Goal: Check status: Check status

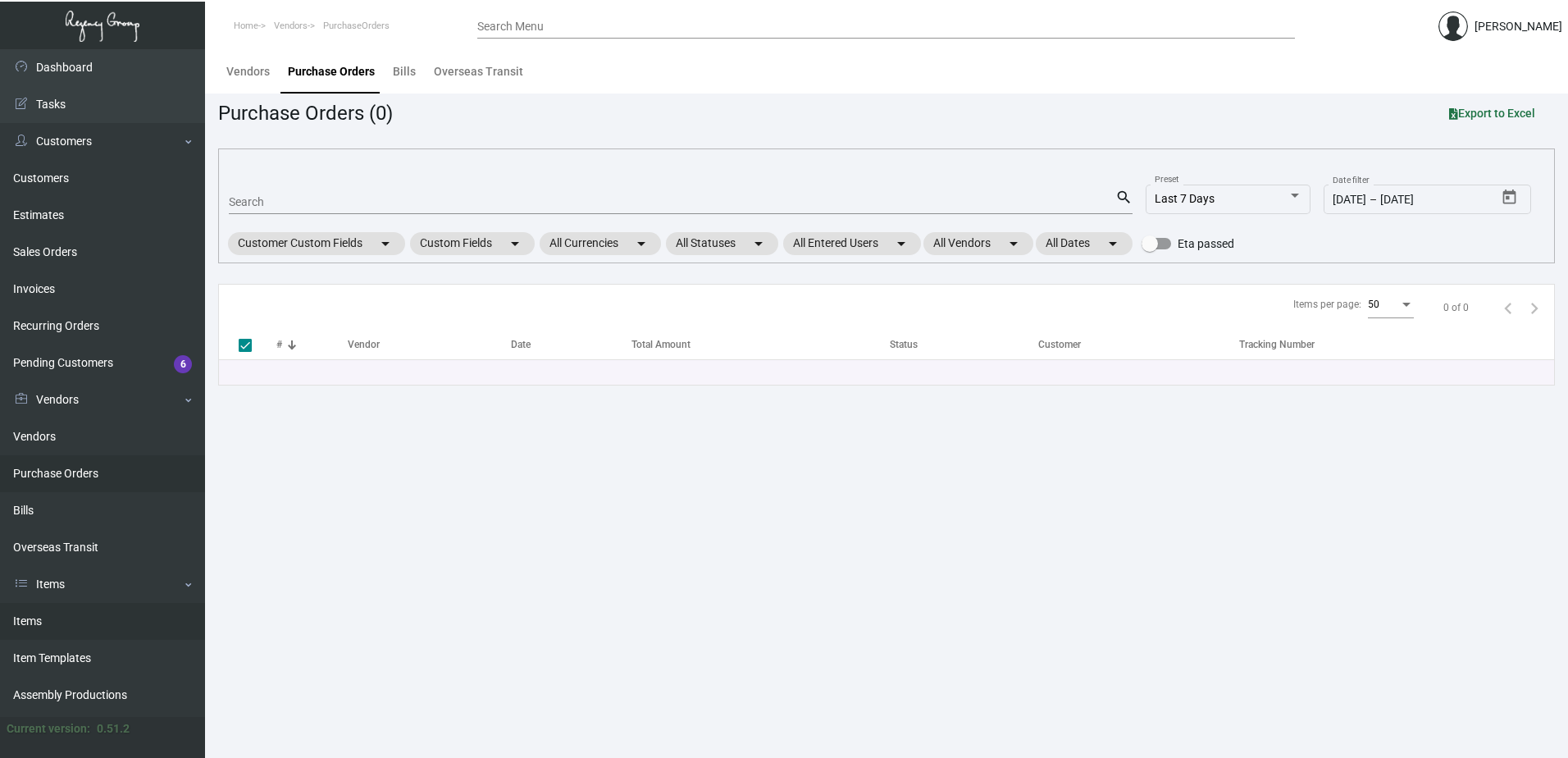
click at [44, 624] on link "Items" at bounding box center [102, 621] width 205 height 37
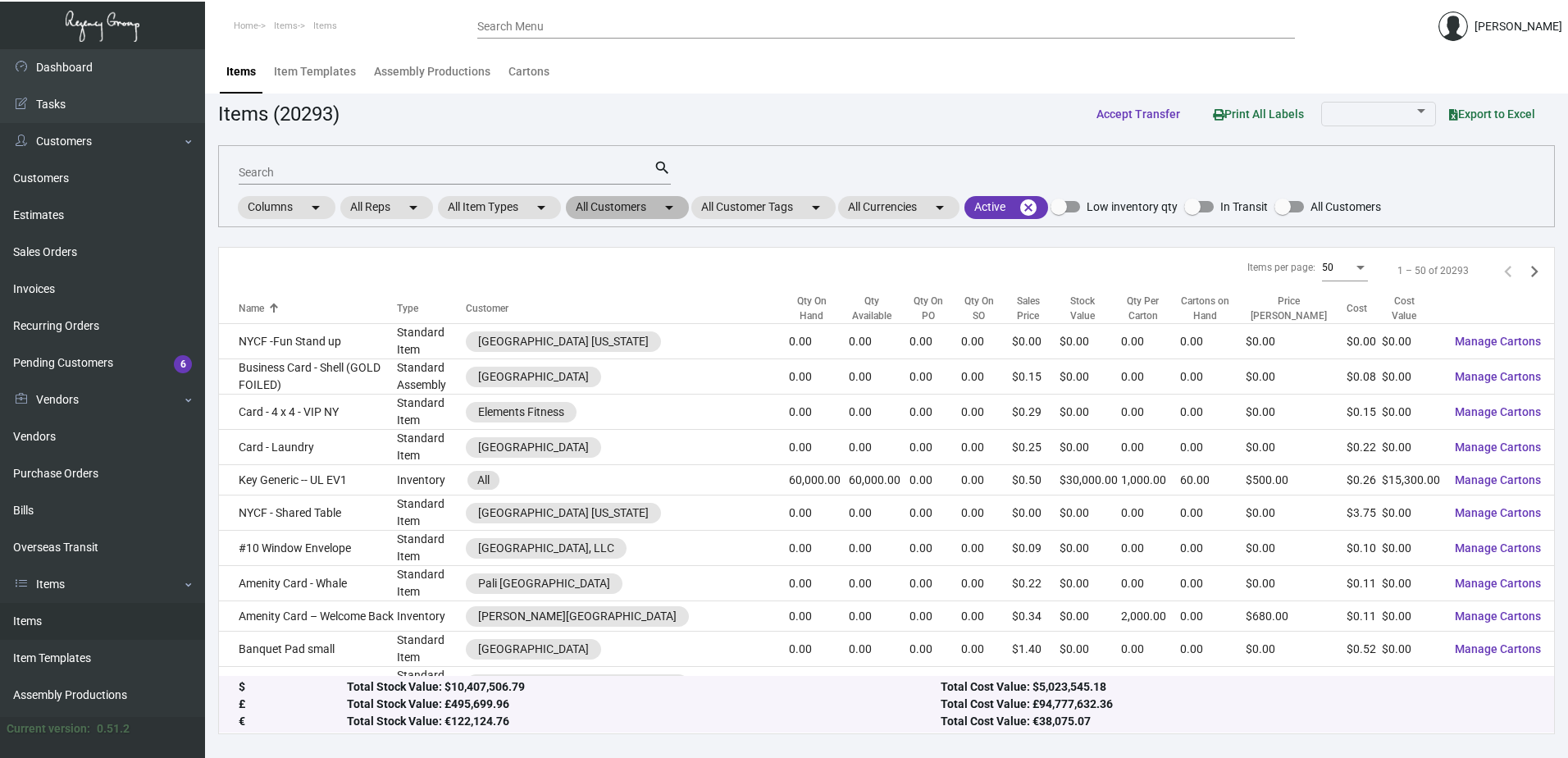
click at [624, 205] on mat-chip "All Customers arrow_drop_down" at bounding box center [627, 208] width 123 height 23
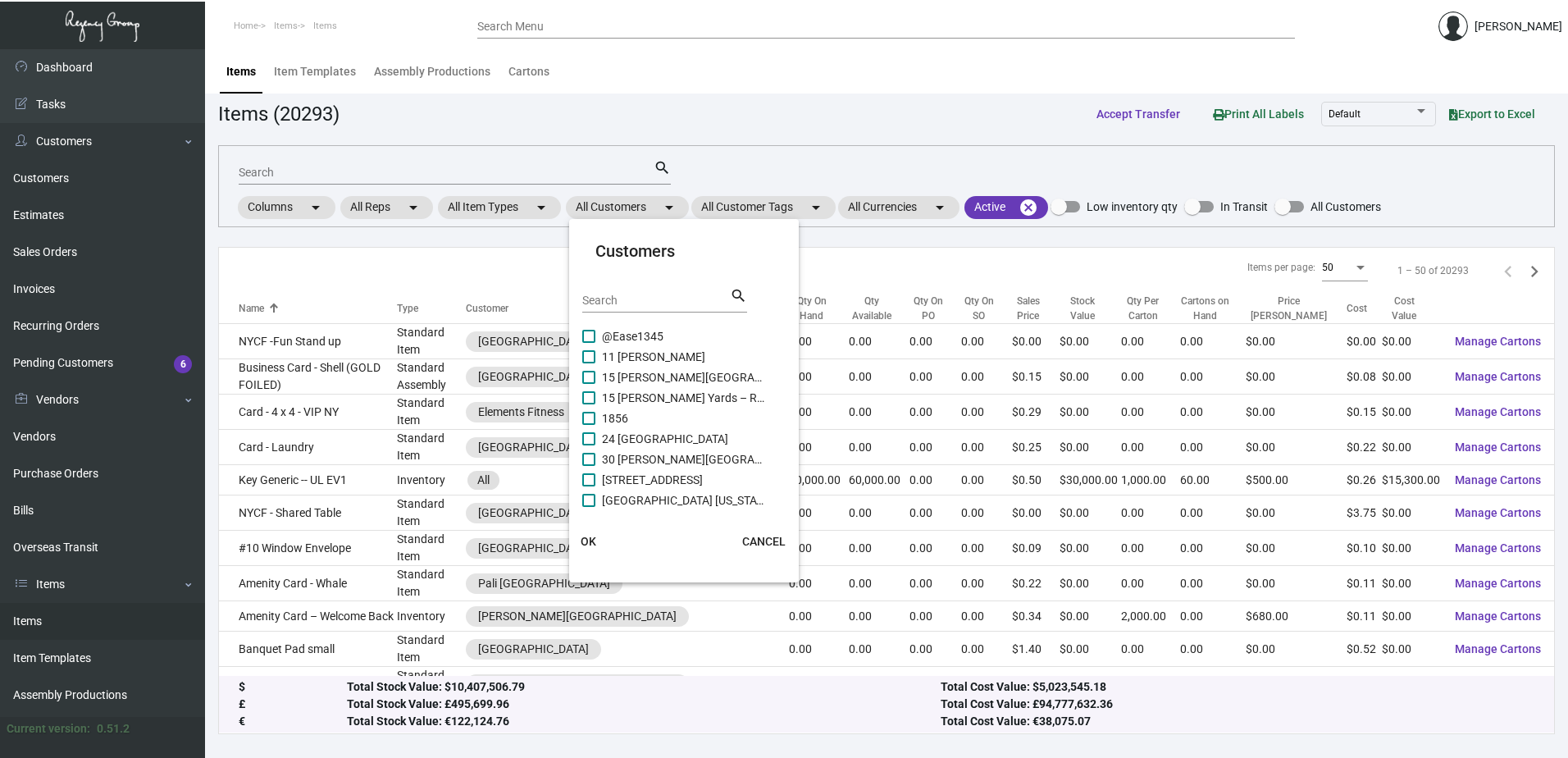
click at [618, 302] on input "Search" at bounding box center [656, 301] width 148 height 13
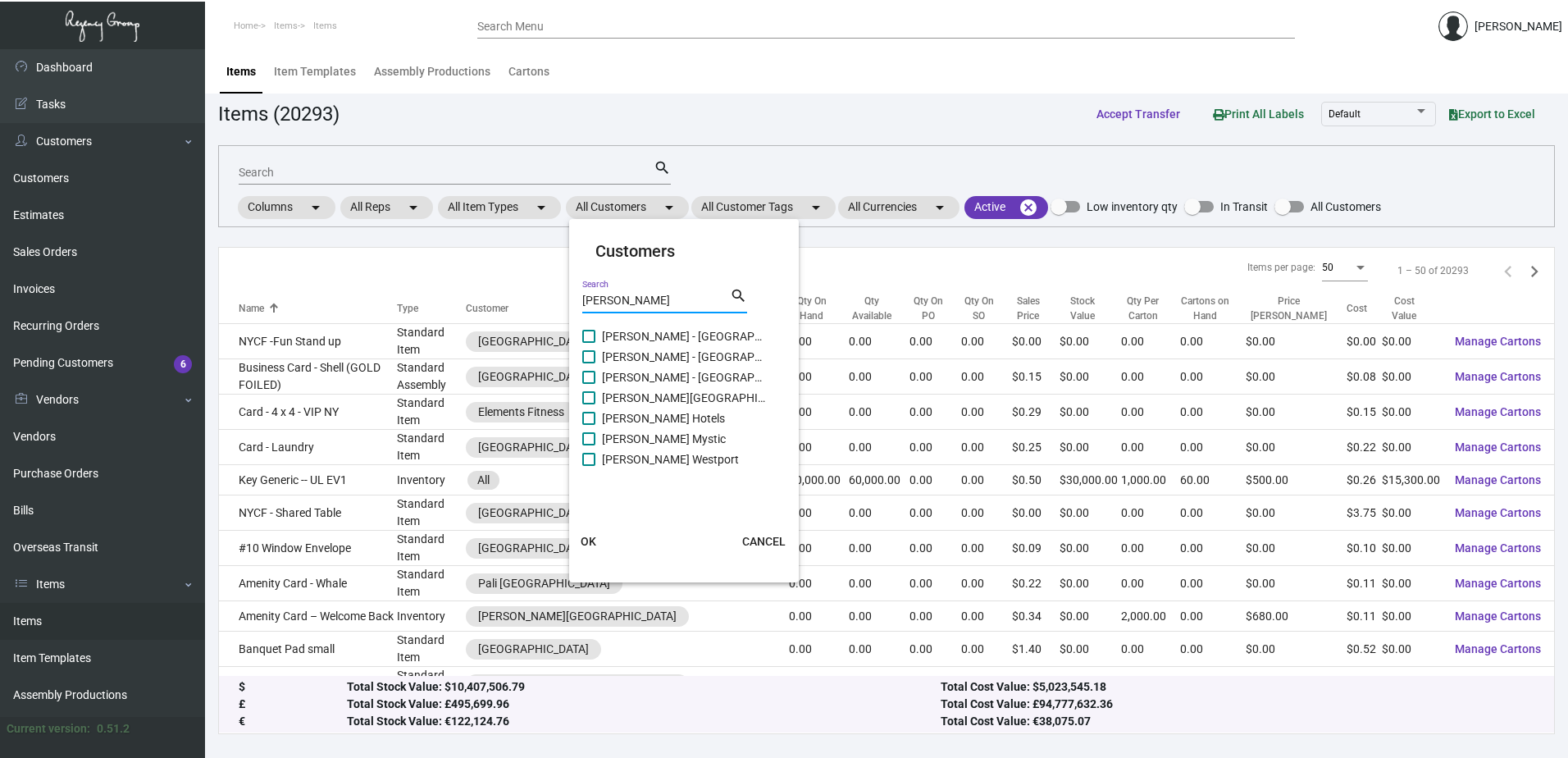
type input "[PERSON_NAME]"
click at [678, 420] on span "[PERSON_NAME] Hotels" at bounding box center [683, 418] width 164 height 19
click at [589, 425] on input "[PERSON_NAME] Hotels" at bounding box center [588, 425] width 1 height 1
checkbox input "true"
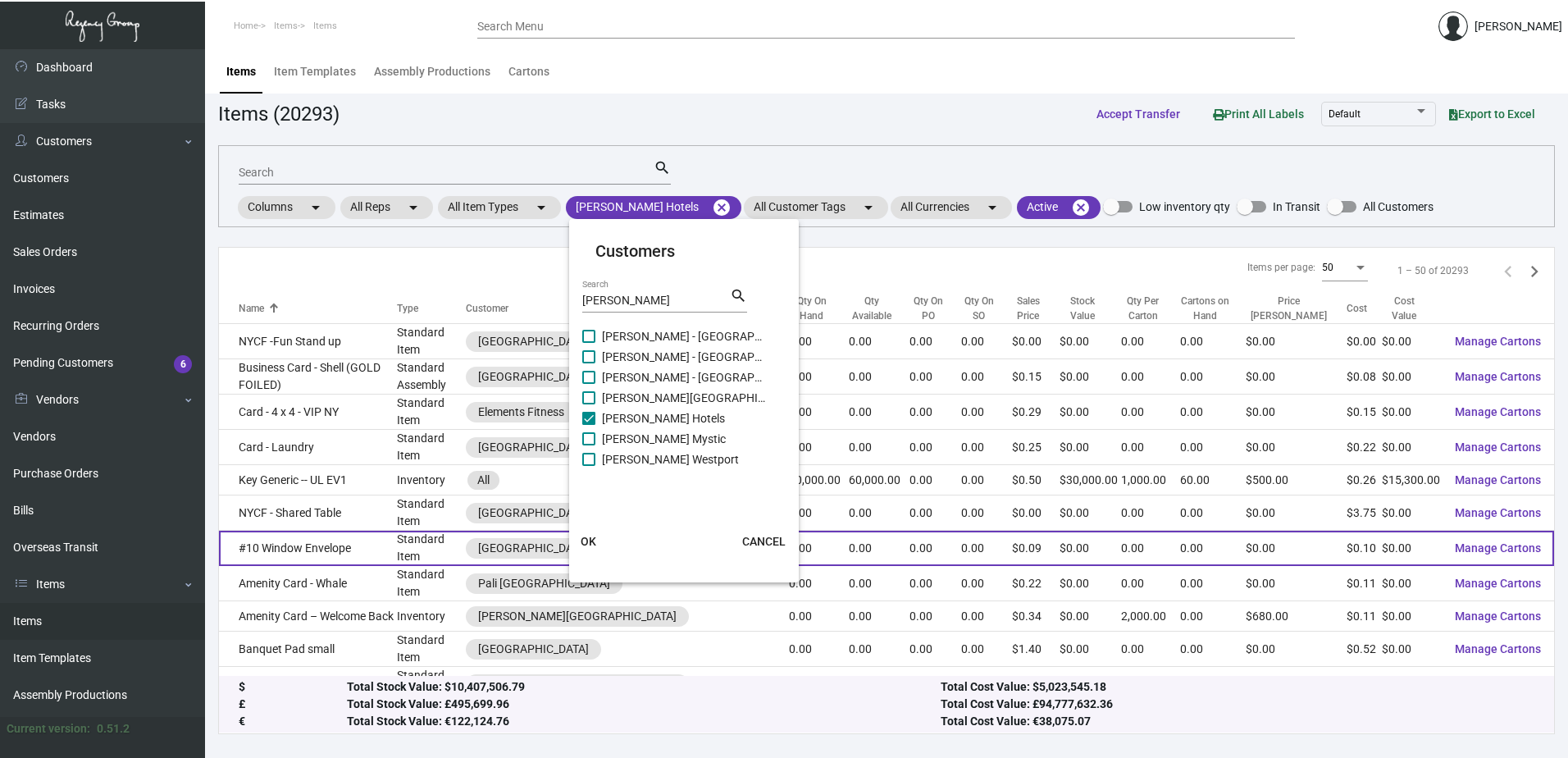
click at [583, 535] on span "OK" at bounding box center [589, 541] width 16 height 13
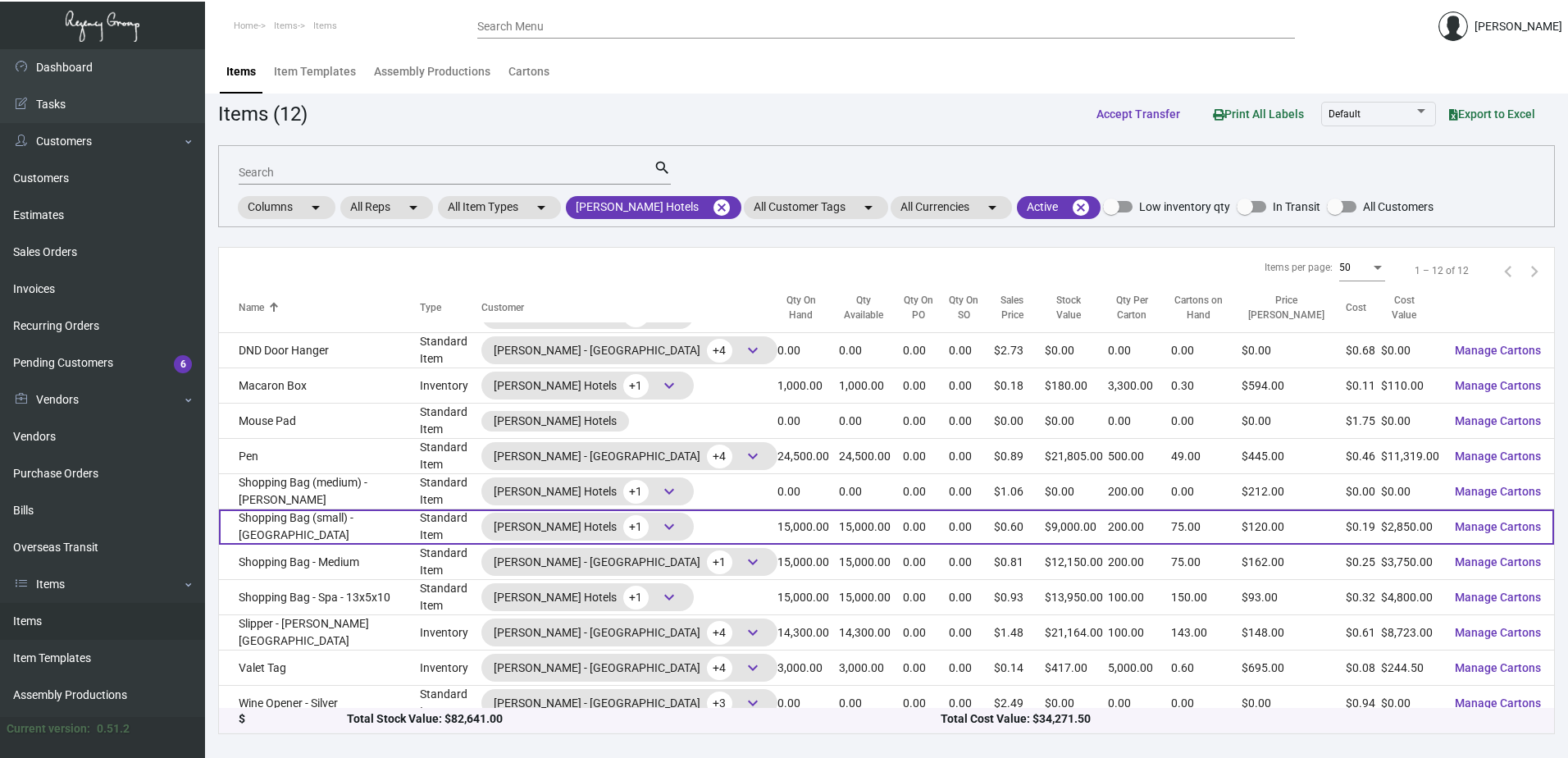
scroll to position [39, 0]
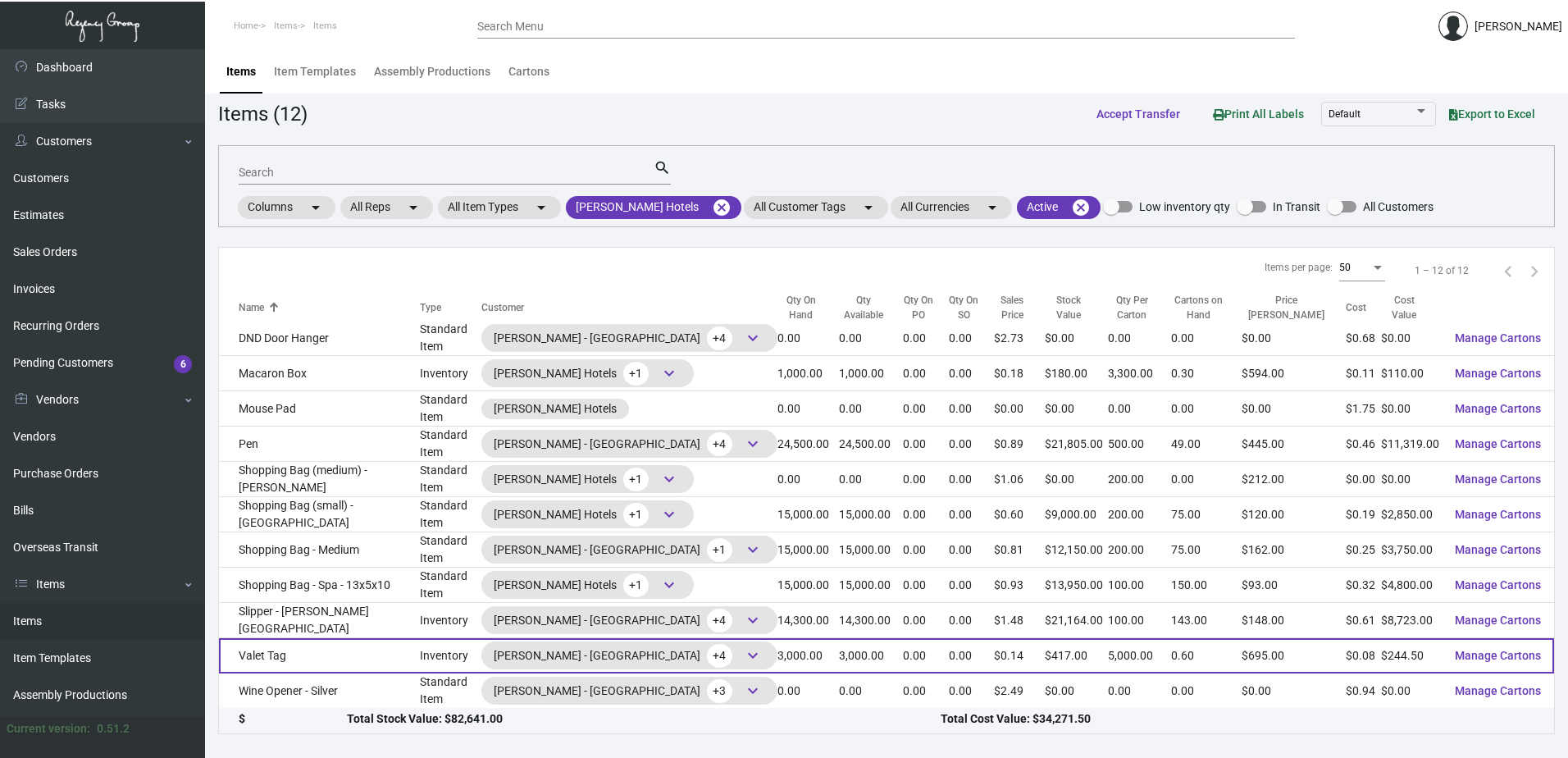
click at [310, 662] on td "Valet Tag" at bounding box center [319, 655] width 201 height 35
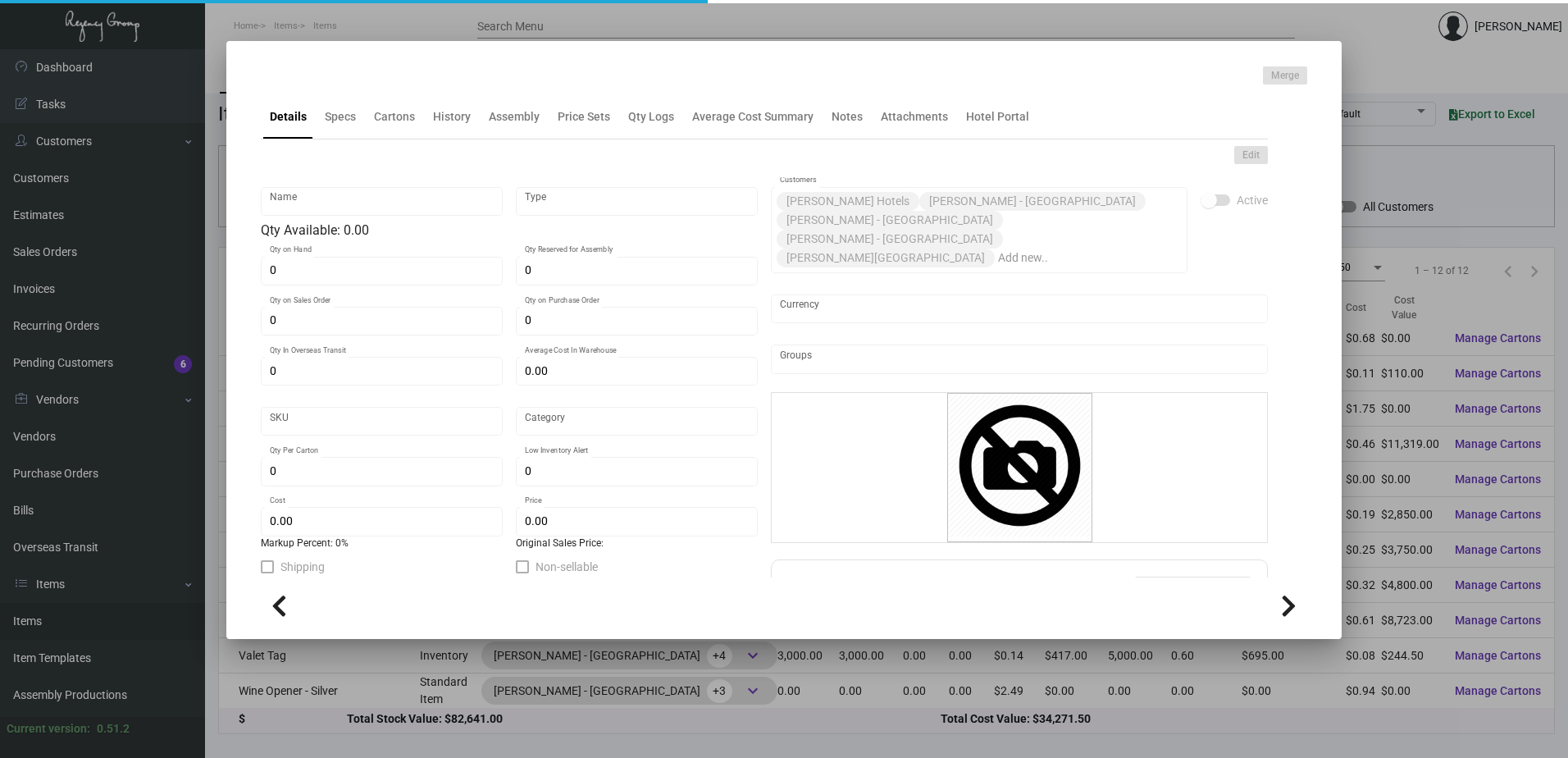
type input "Valet Tag"
type input "Inventory"
type input "3,000"
type input "$ 0.815"
type input "Standard"
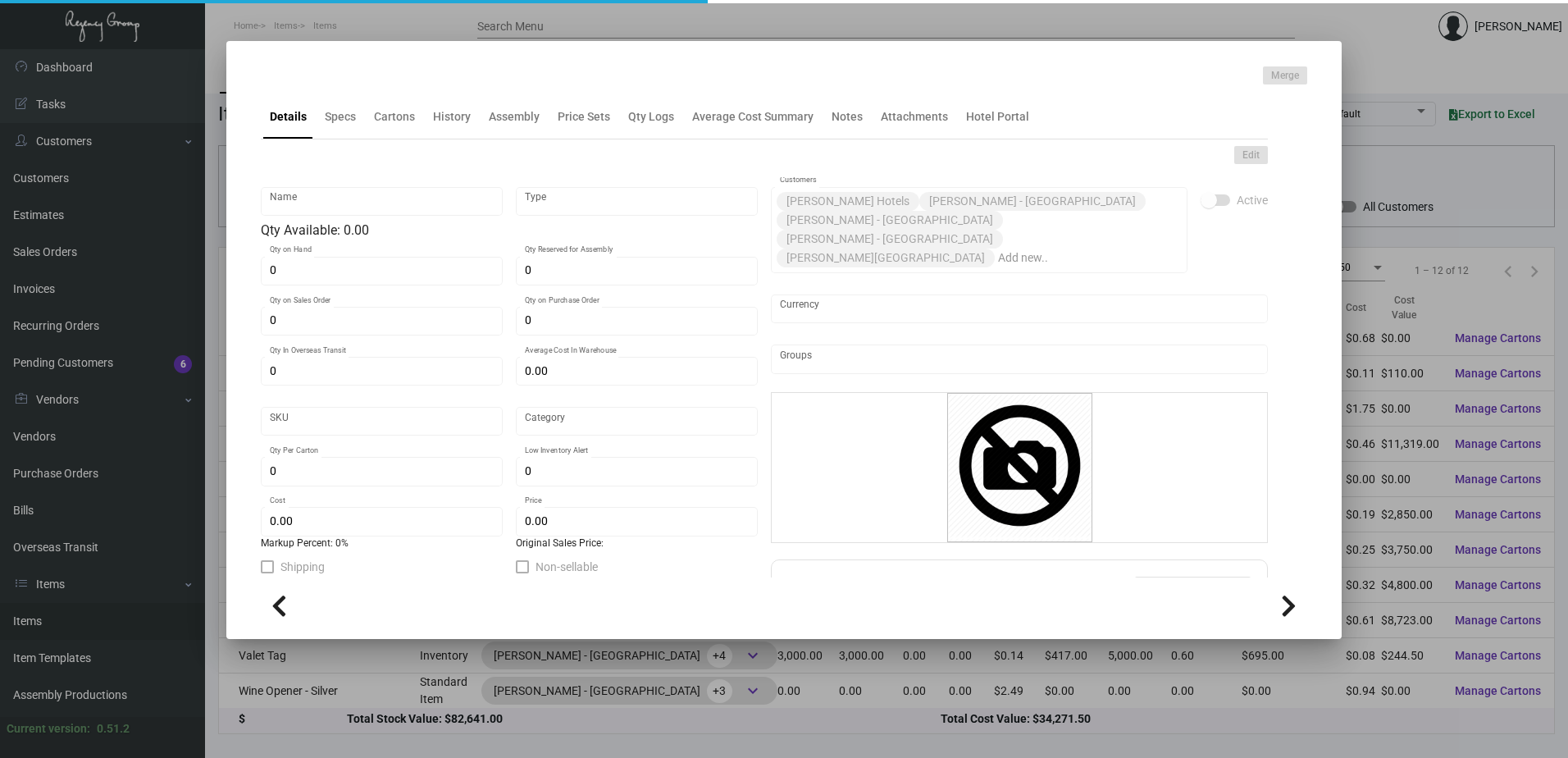
type input "5,000"
type input "1,000"
type input "$ 0.0815"
type input "$ 0.139"
checkbox input "true"
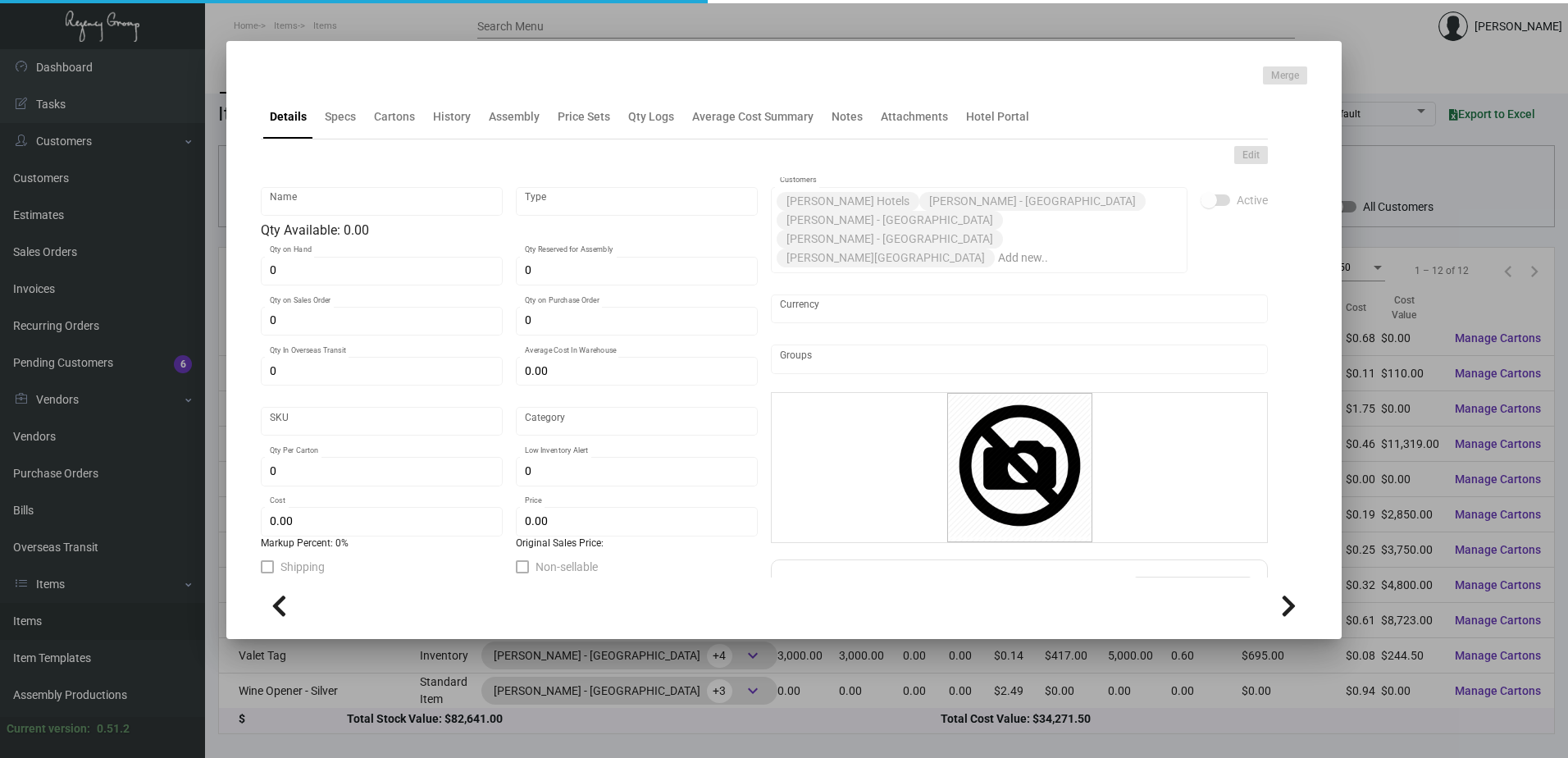
type input "United States Dollar $"
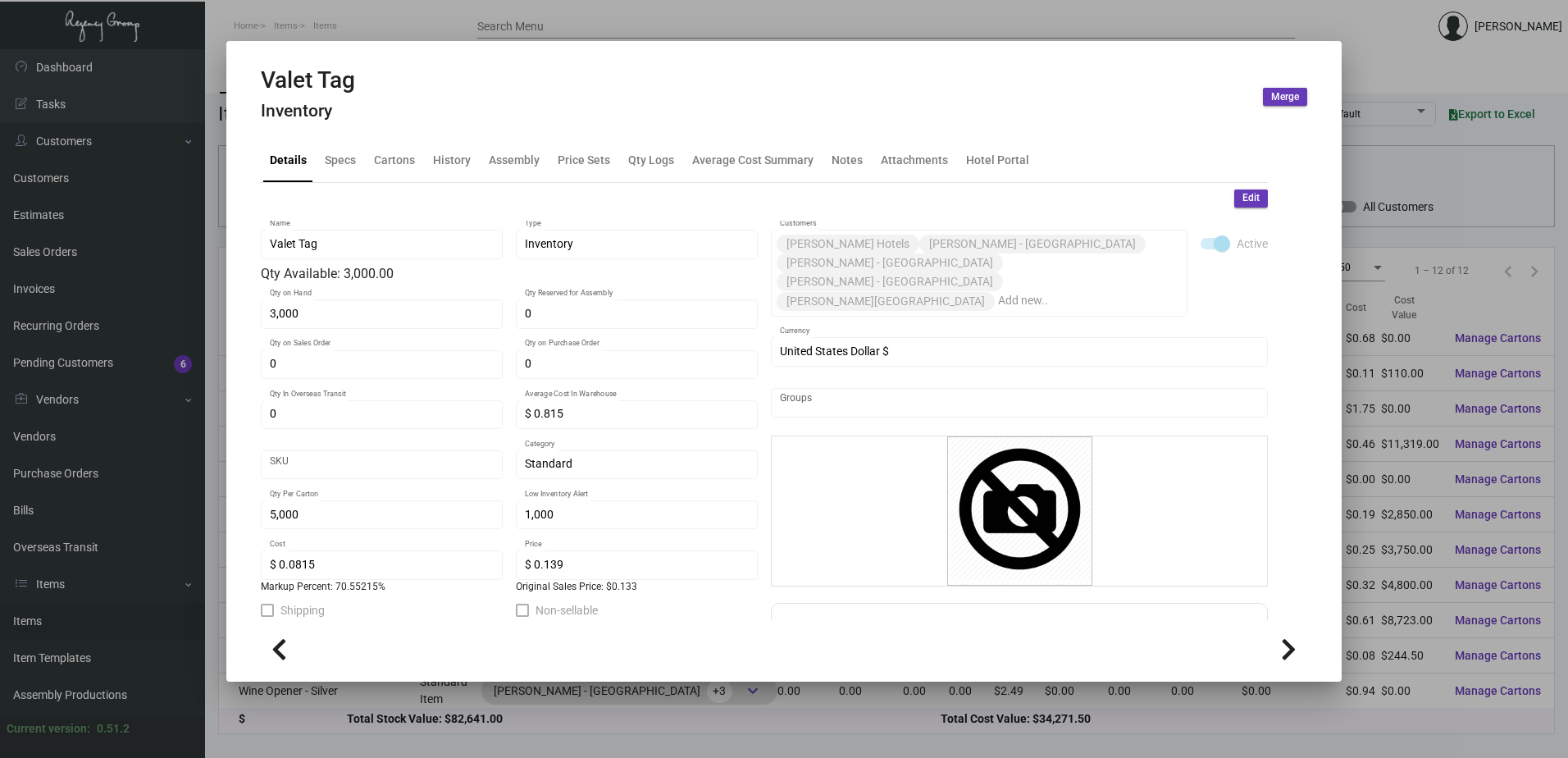
click at [457, 138] on div "Details Specs Cartons History Assembly Price Sets Qty Logs Average Cost Summary…" at bounding box center [765, 159] width 1007 height 45
click at [455, 152] on div "History" at bounding box center [451, 159] width 38 height 18
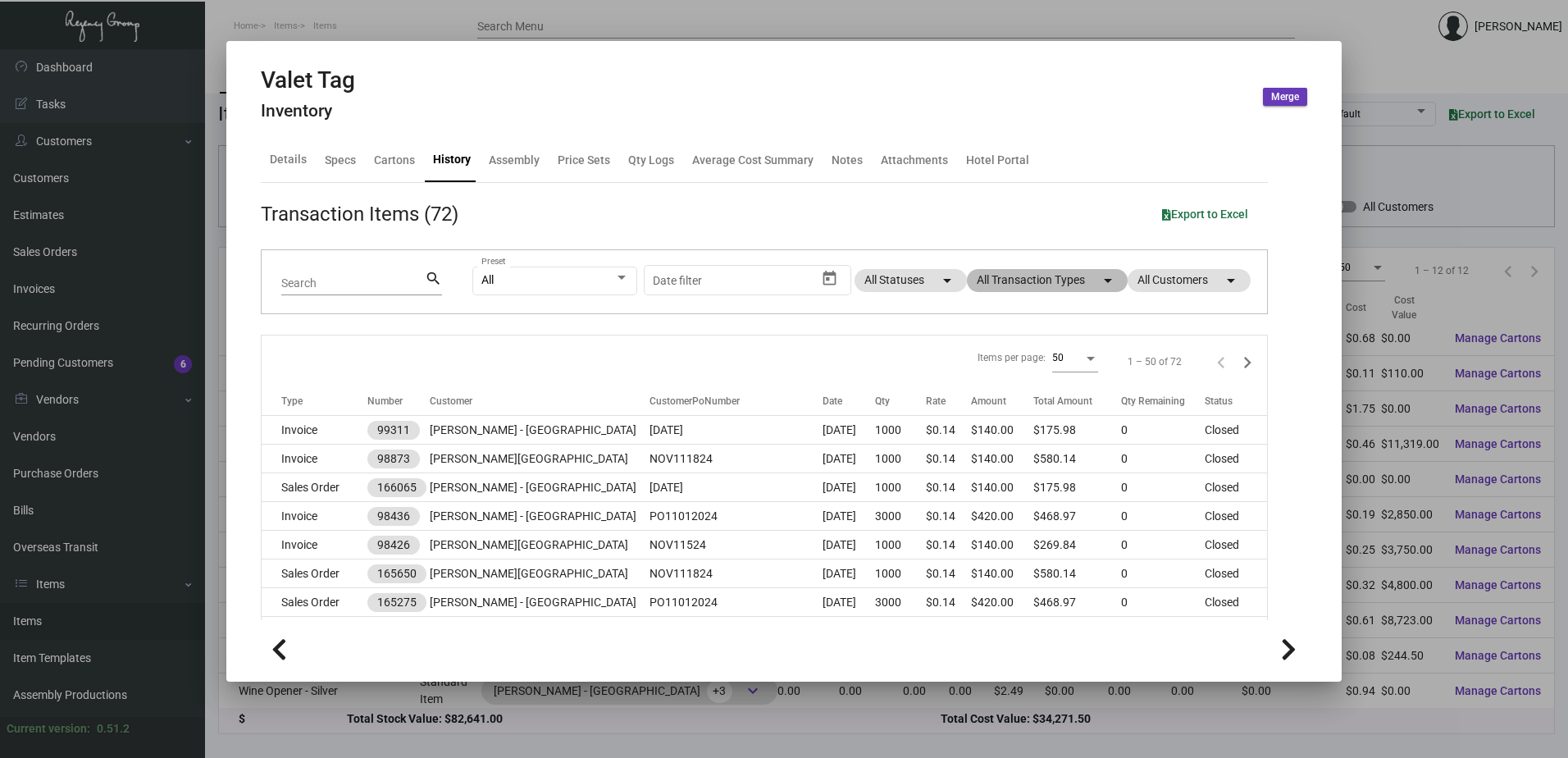
click at [1011, 269] on mat-chip "All Transaction Types arrow_drop_down" at bounding box center [1048, 280] width 161 height 23
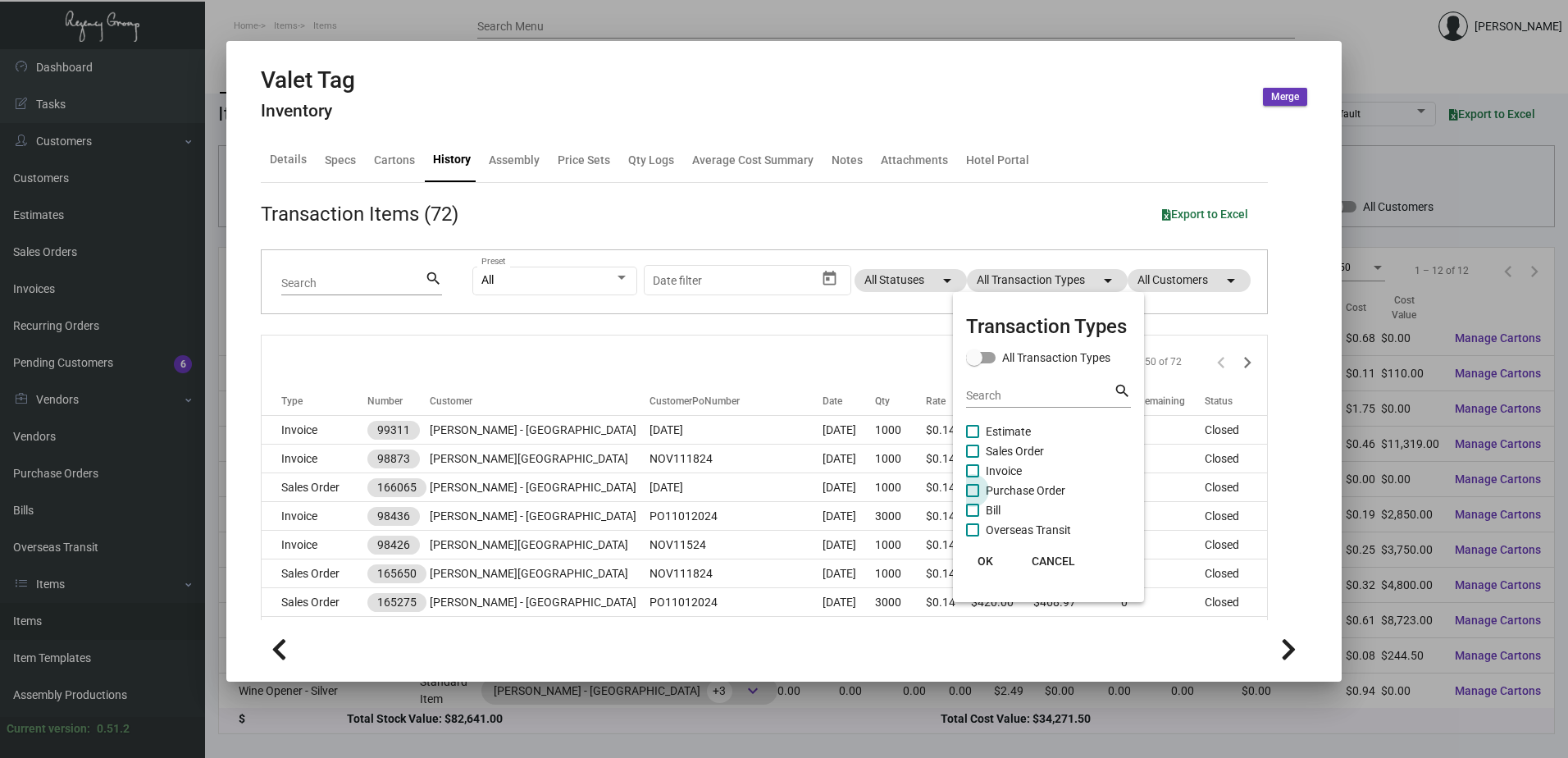
click at [1020, 488] on span "Purchase Order" at bounding box center [1025, 491] width 80 height 19
click at [973, 497] on input "Purchase Order" at bounding box center [972, 497] width 1 height 1
checkbox input "true"
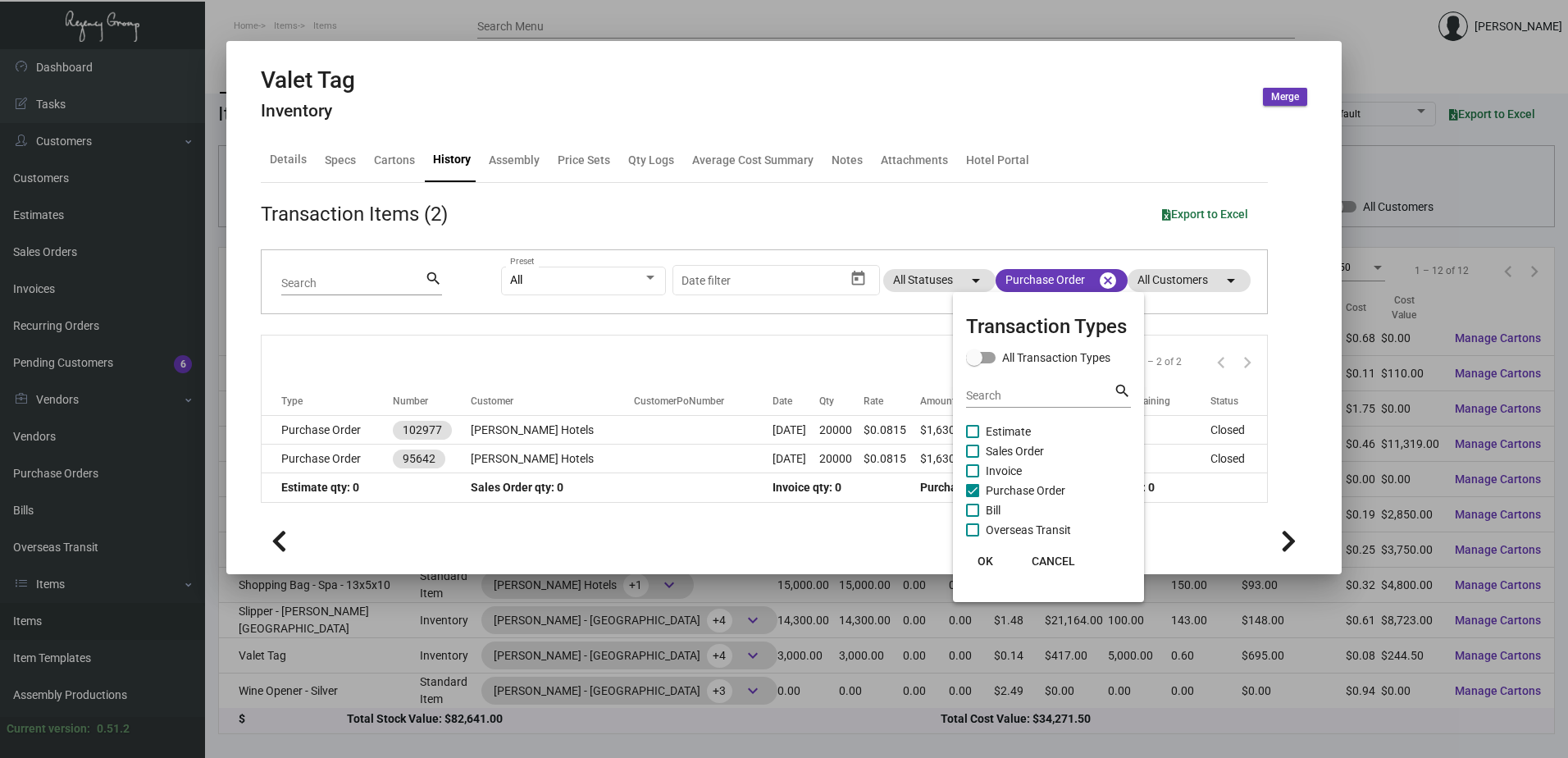
click at [544, 463] on div at bounding box center [784, 379] width 1568 height 758
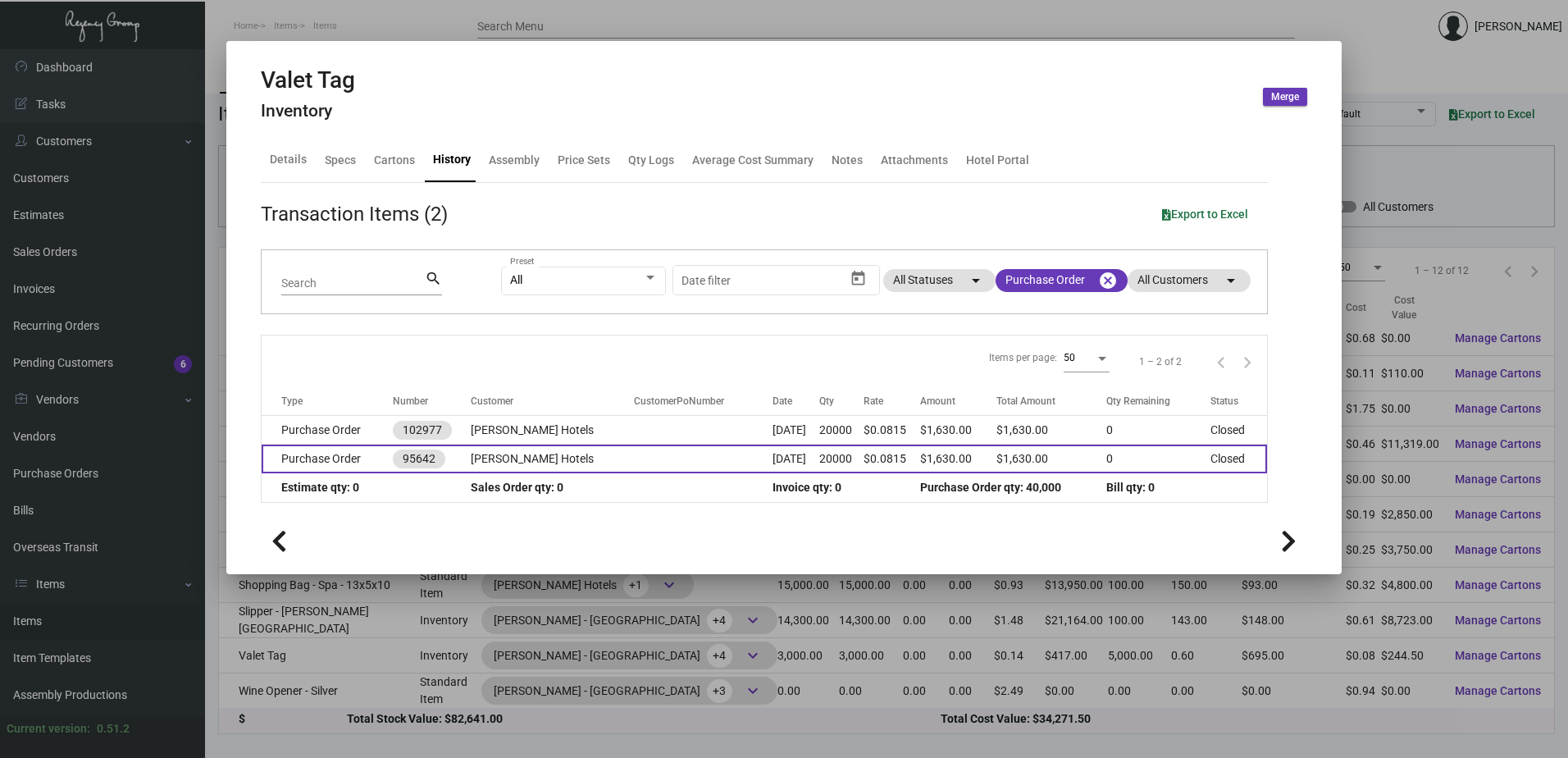
click at [543, 460] on td "[PERSON_NAME] Hotels" at bounding box center [551, 458] width 162 height 29
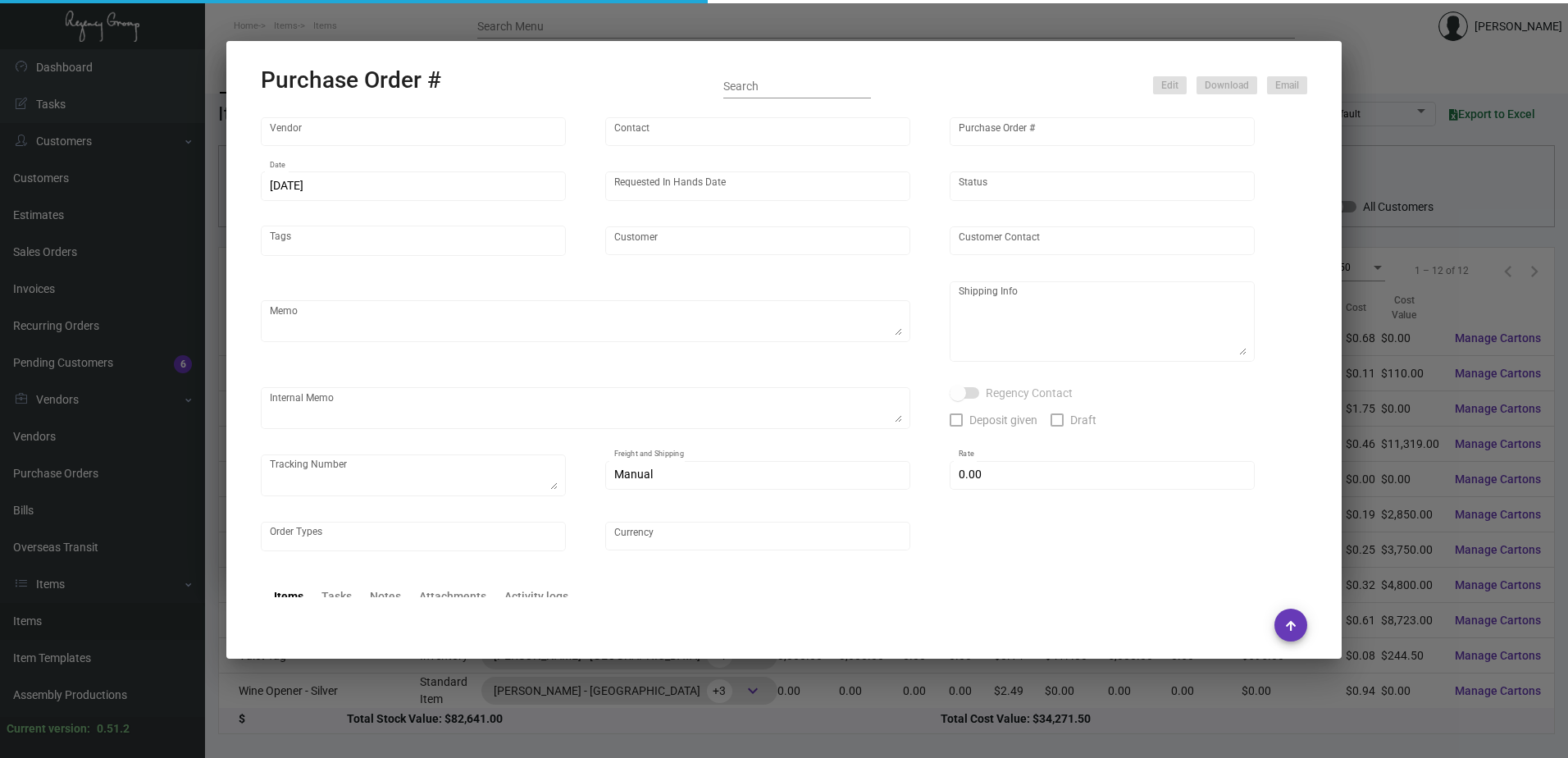
type input "Valet Tickets"
type input "[PERSON_NAME] ."
type input "95642"
type input "[DATE]"
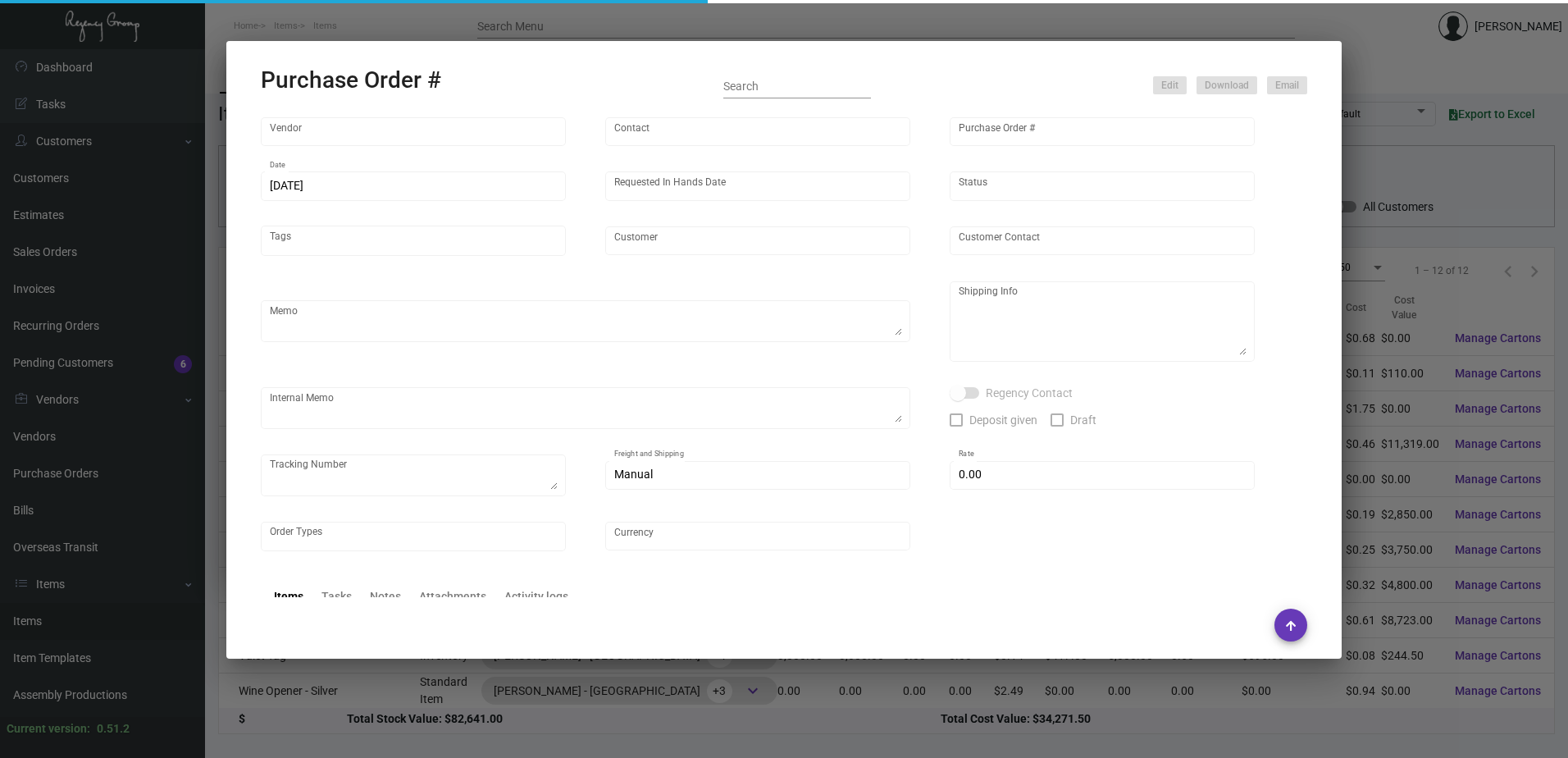
type input "[PERSON_NAME] Hotels"
type textarea "Regency Group NJ - [PERSON_NAME] [STREET_ADDRESS]"
type textarea "need to pay full with cc"
checkbox input "true"
type input "$ 0.00"
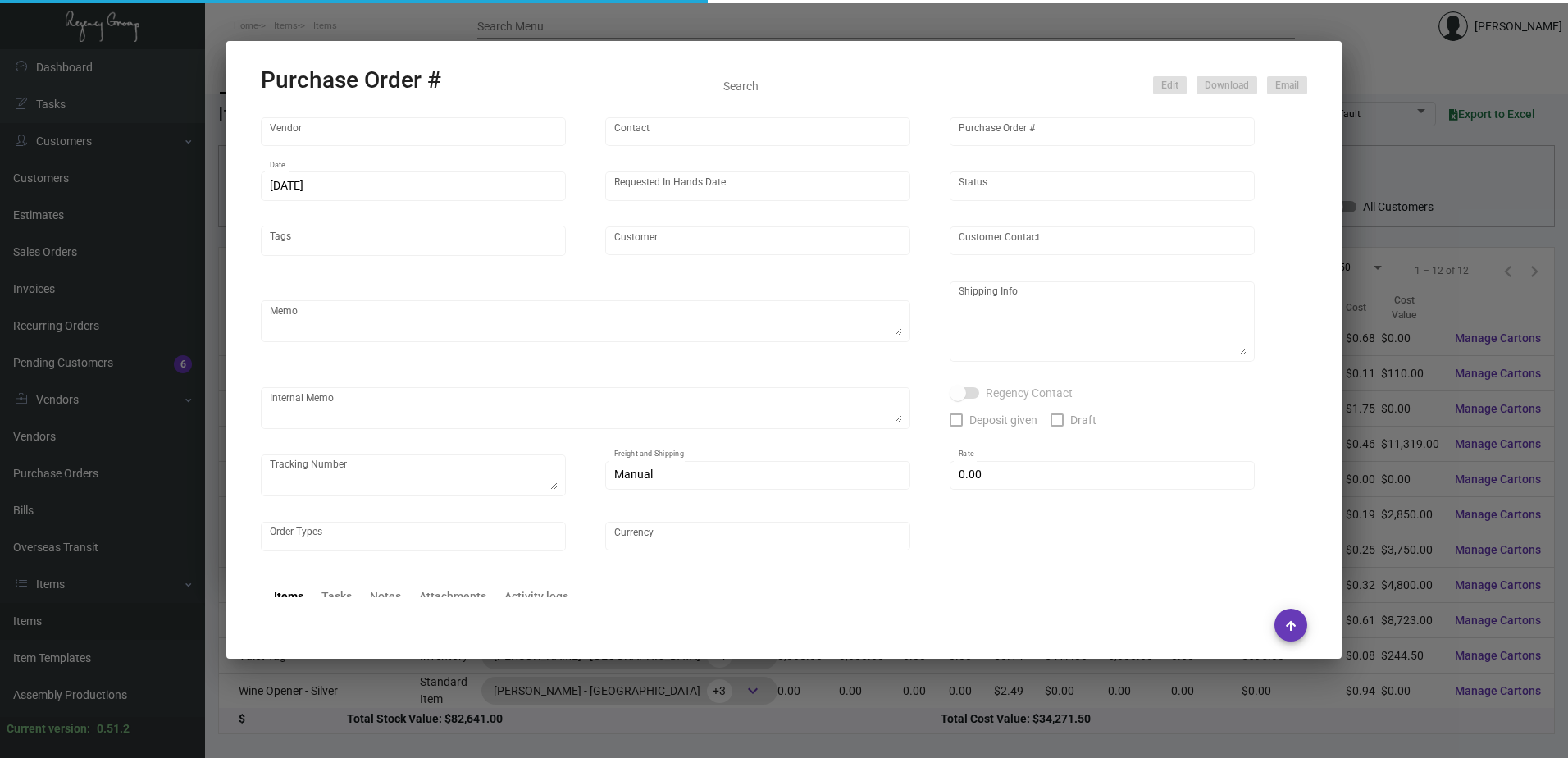
type input "United States Dollar $"
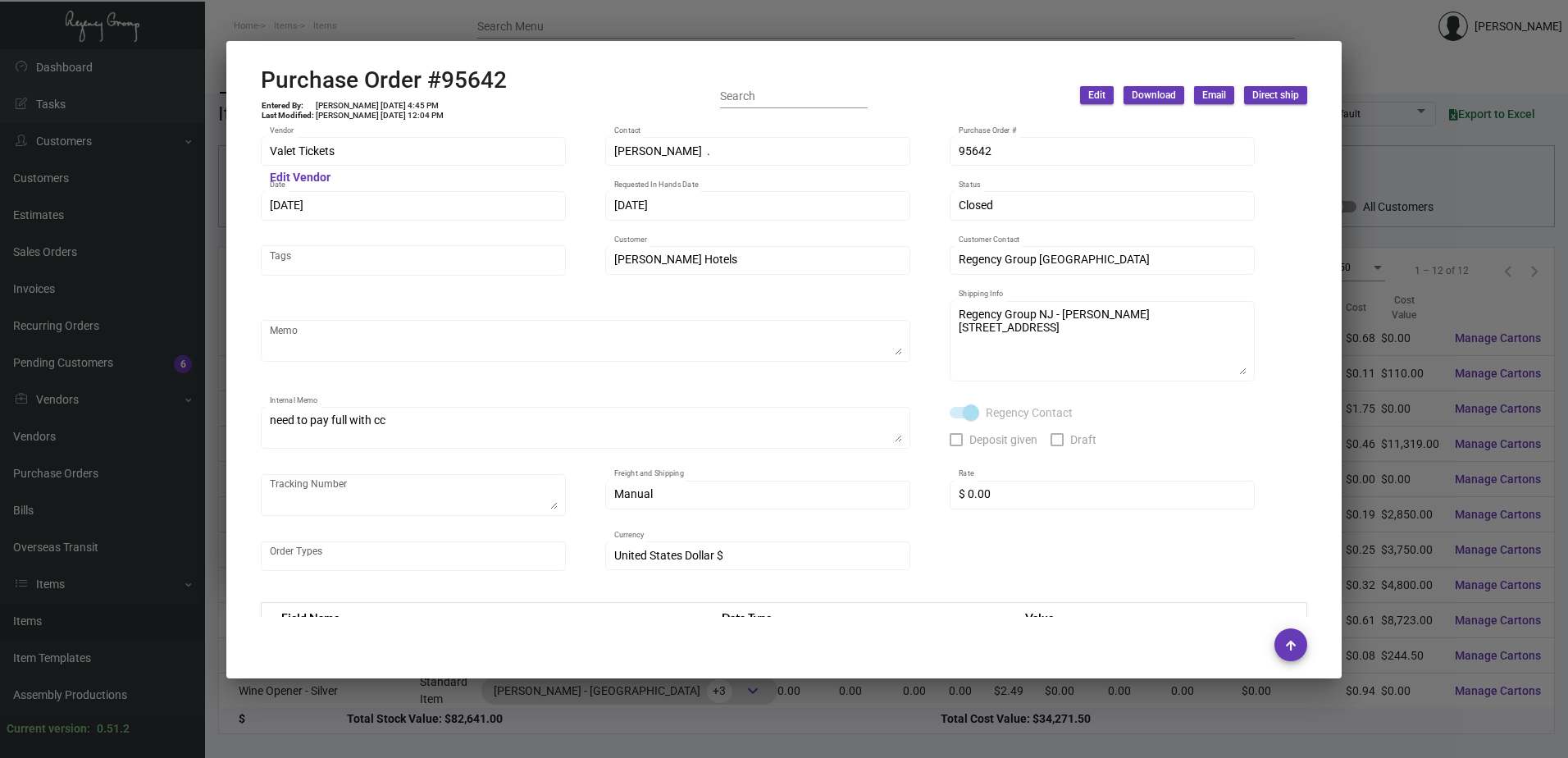
click at [667, 26] on div at bounding box center [784, 379] width 1568 height 758
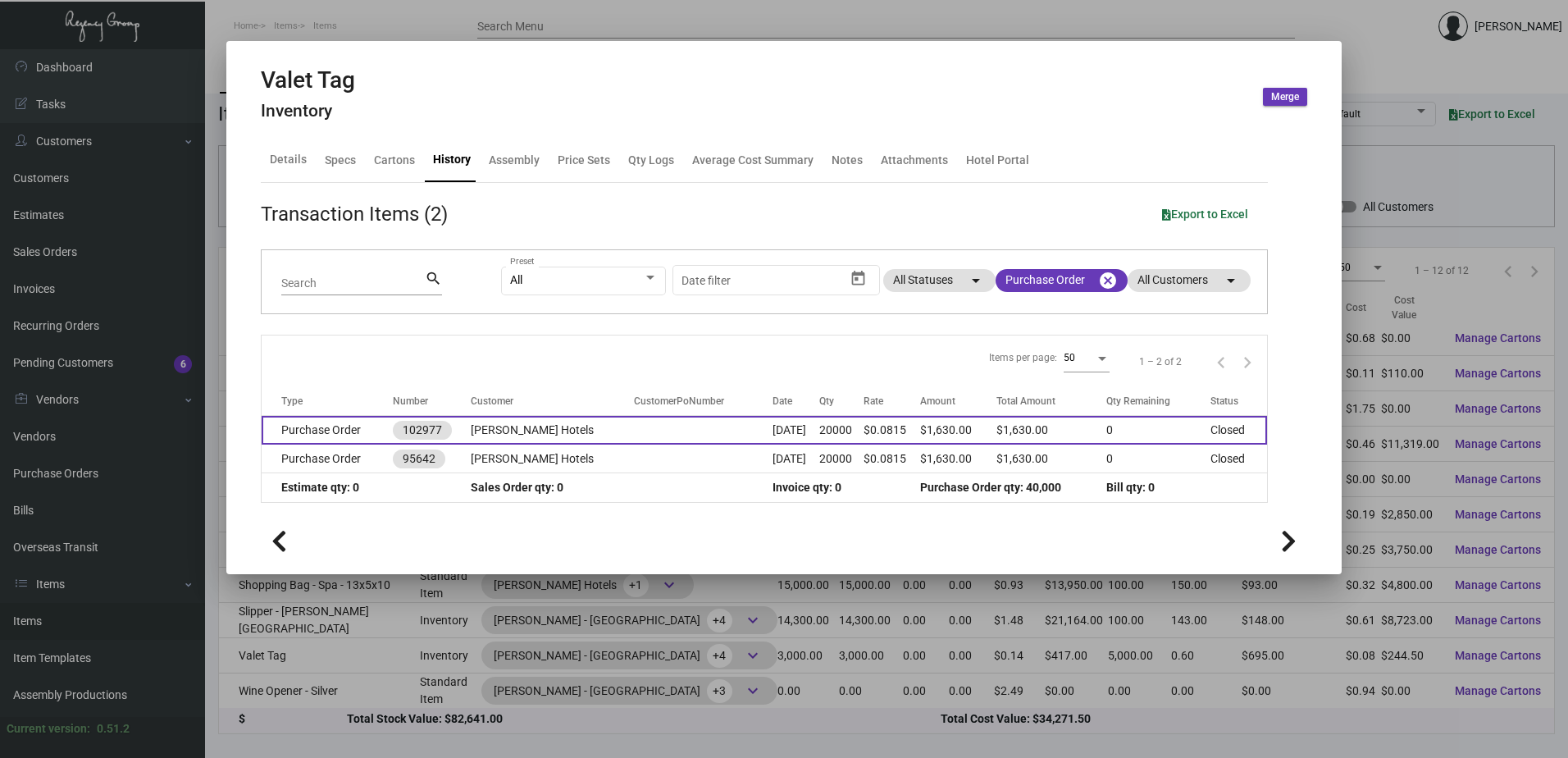
click at [477, 429] on td "[PERSON_NAME] Hotels" at bounding box center [551, 430] width 162 height 29
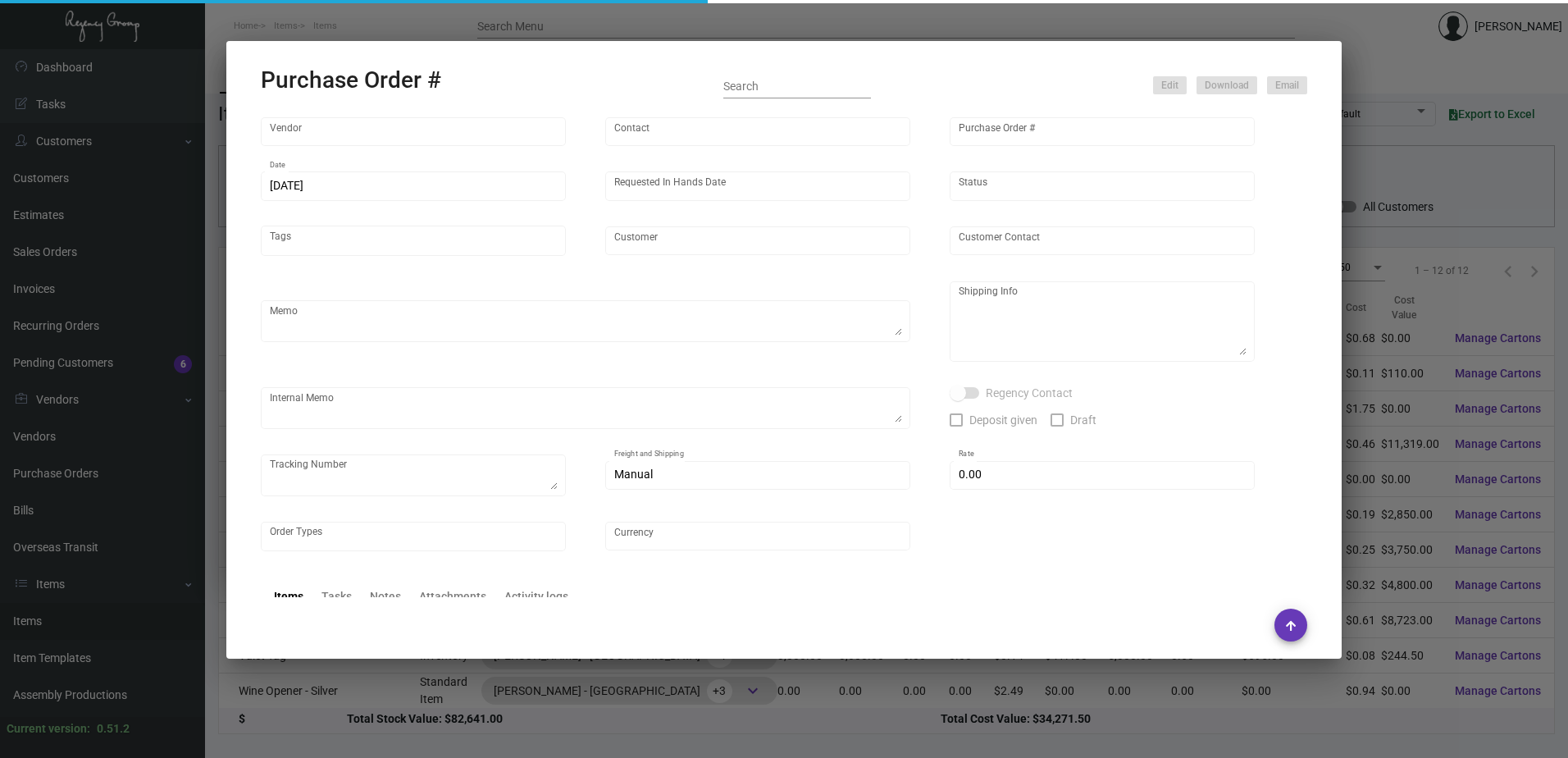
type input "Valet Tickets"
type input "[PERSON_NAME] ."
type input "102977"
type input "[DATE]"
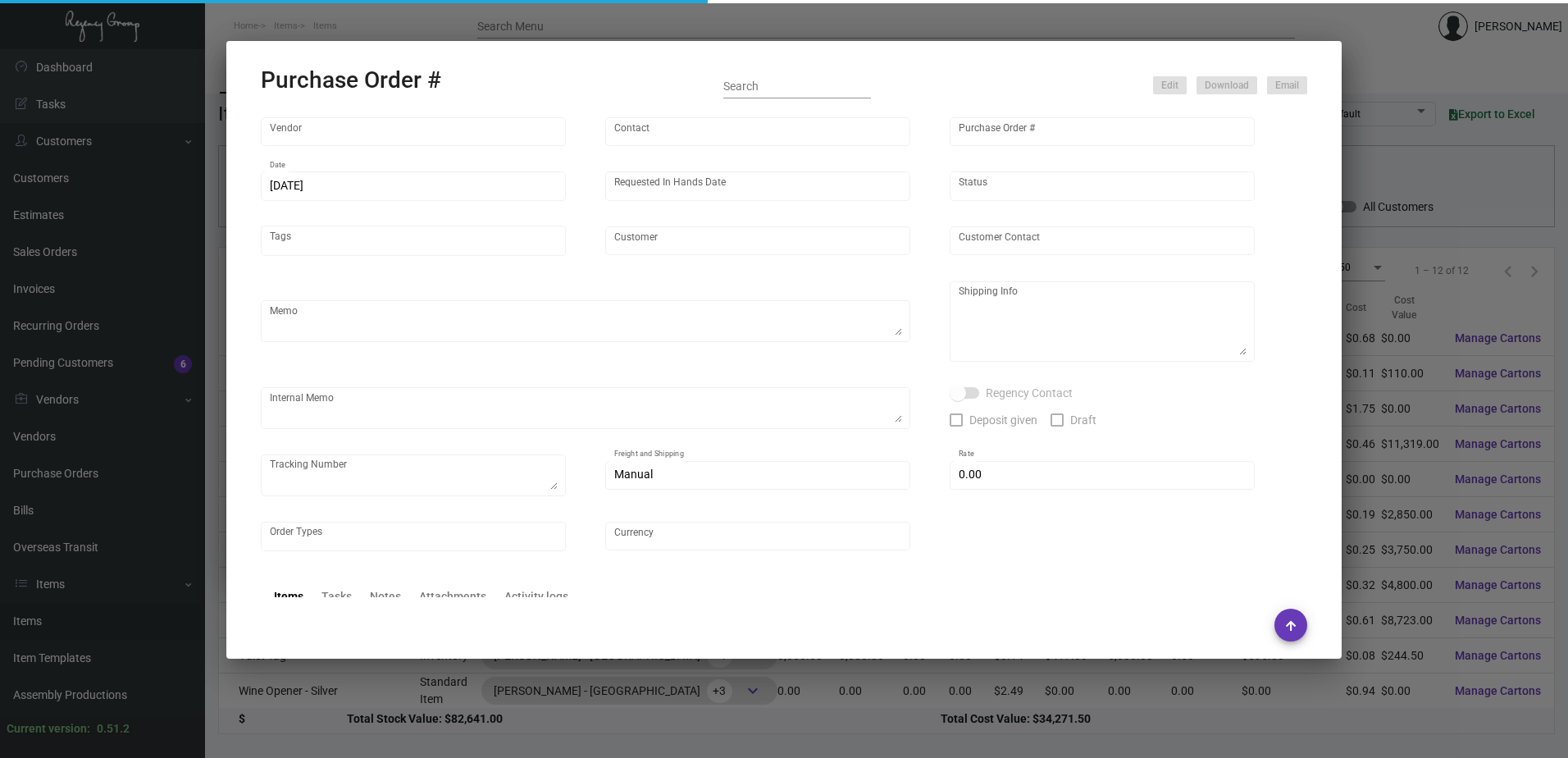
type input "[PERSON_NAME] Hotels"
type textarea "Last PO#95642 / PRIOR TO SHIPPING - Please reach out to [EMAIL_ADDRESS][DOMAIN_…"
type textarea "Regency Group NJ - [PERSON_NAME] [STREET_ADDRESS]"
type textarea "NJ Warehouse. [DATE] Shipped from Valet Tickets by UPS Ground TK#1Z1AY276039478…"
checkbox input "true"
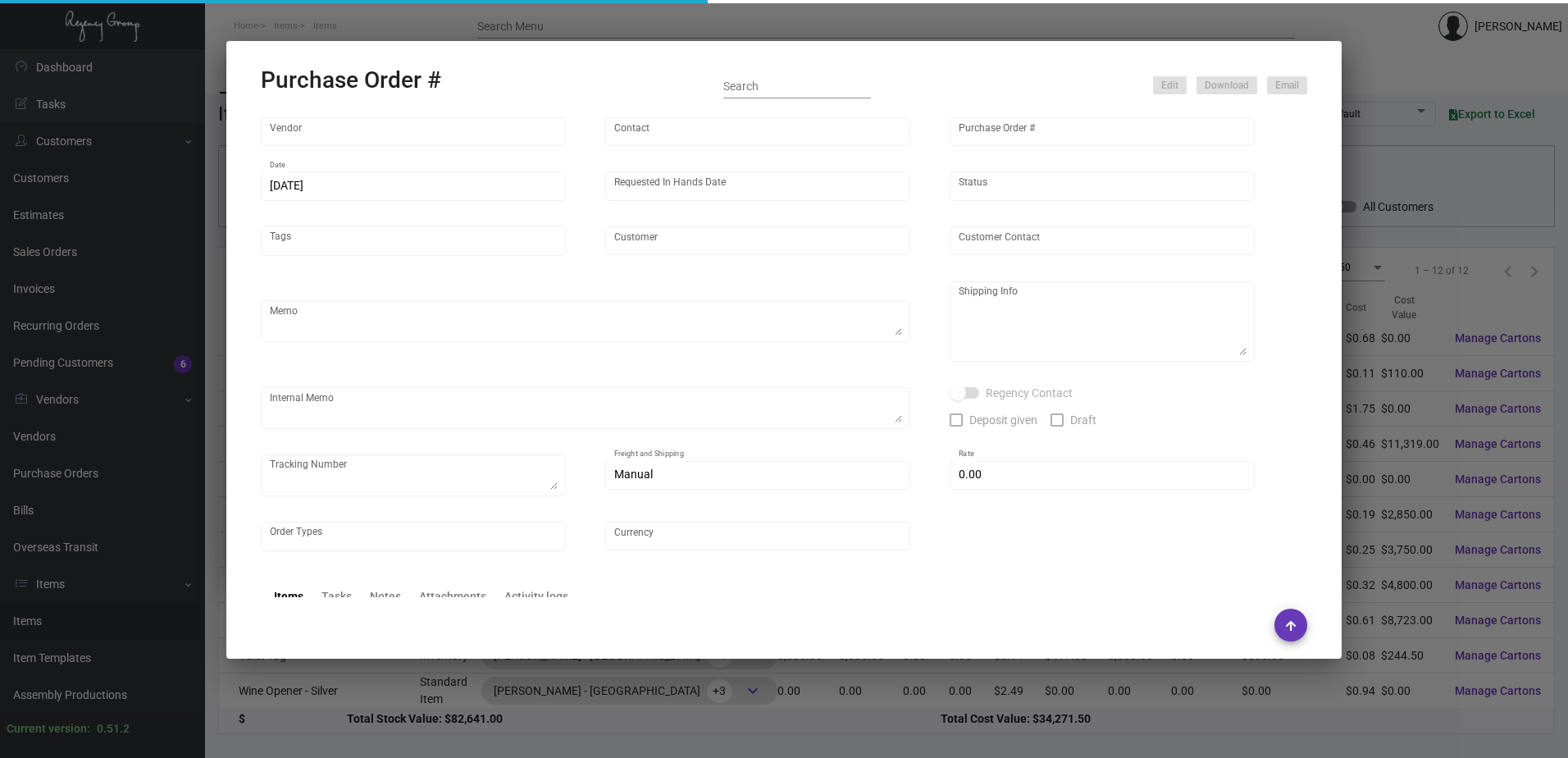
type input "$ 0.00"
type input "United States Dollar $"
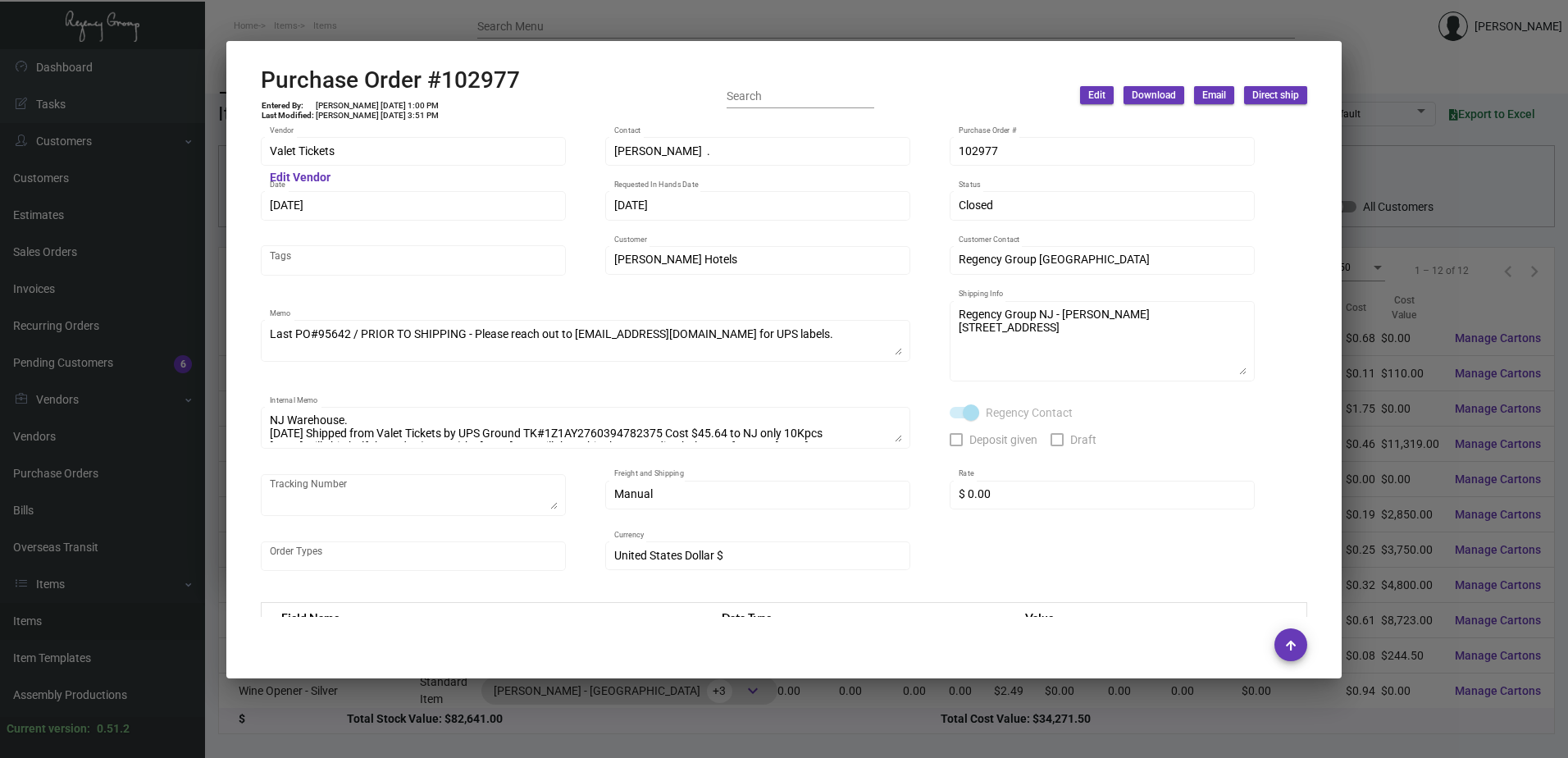
click at [633, 19] on div at bounding box center [784, 379] width 1568 height 758
